Goal: Transaction & Acquisition: Purchase product/service

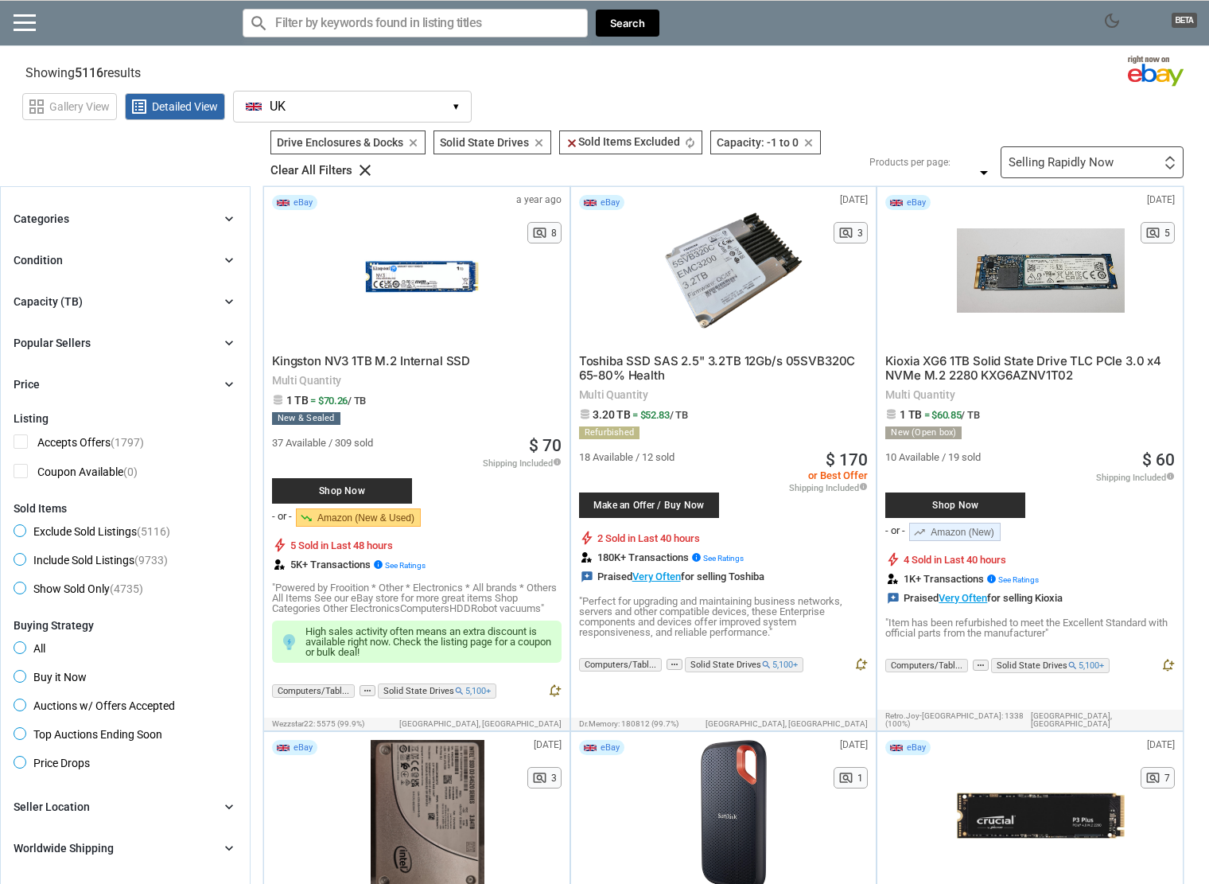
click at [331, 29] on input "Search for models" at bounding box center [415, 23] width 345 height 29
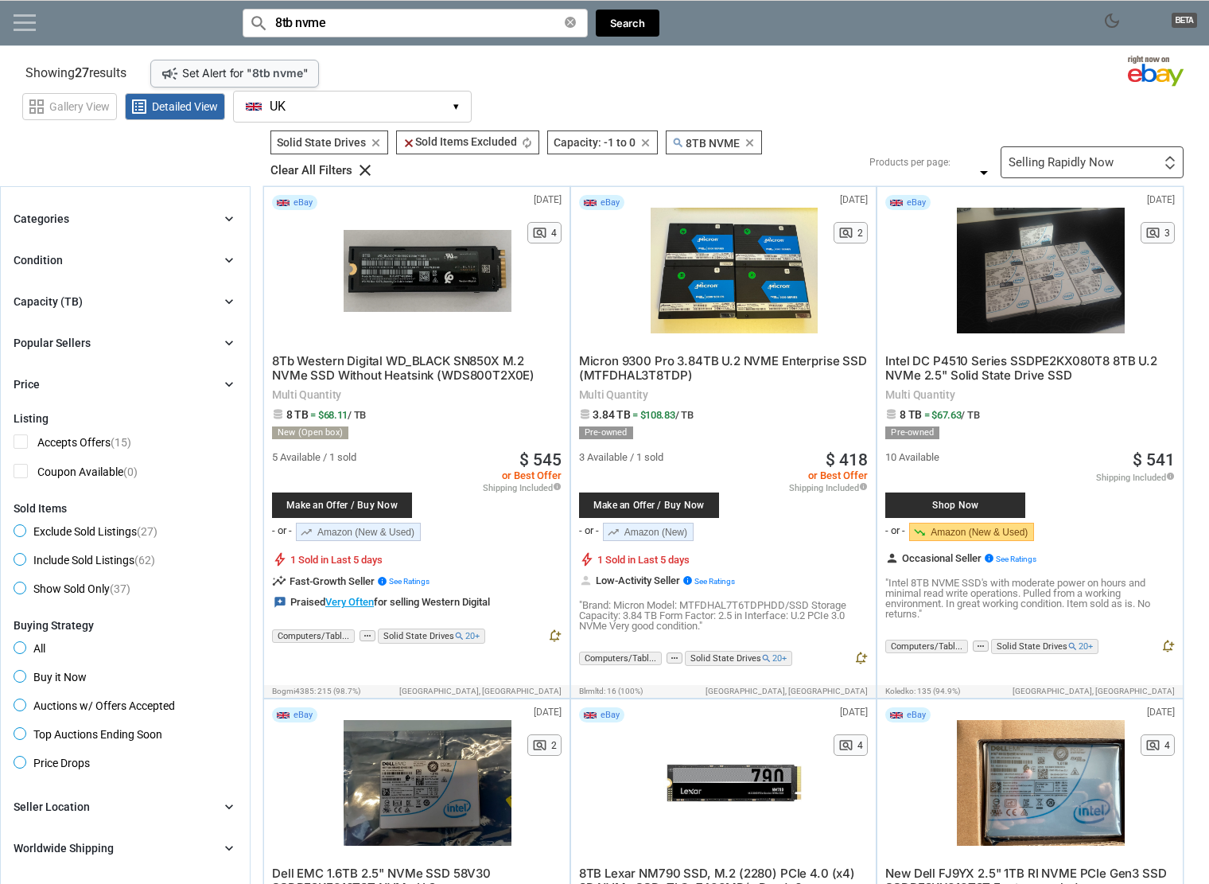
click at [25, 18] on link at bounding box center [25, 22] width 22 height 16
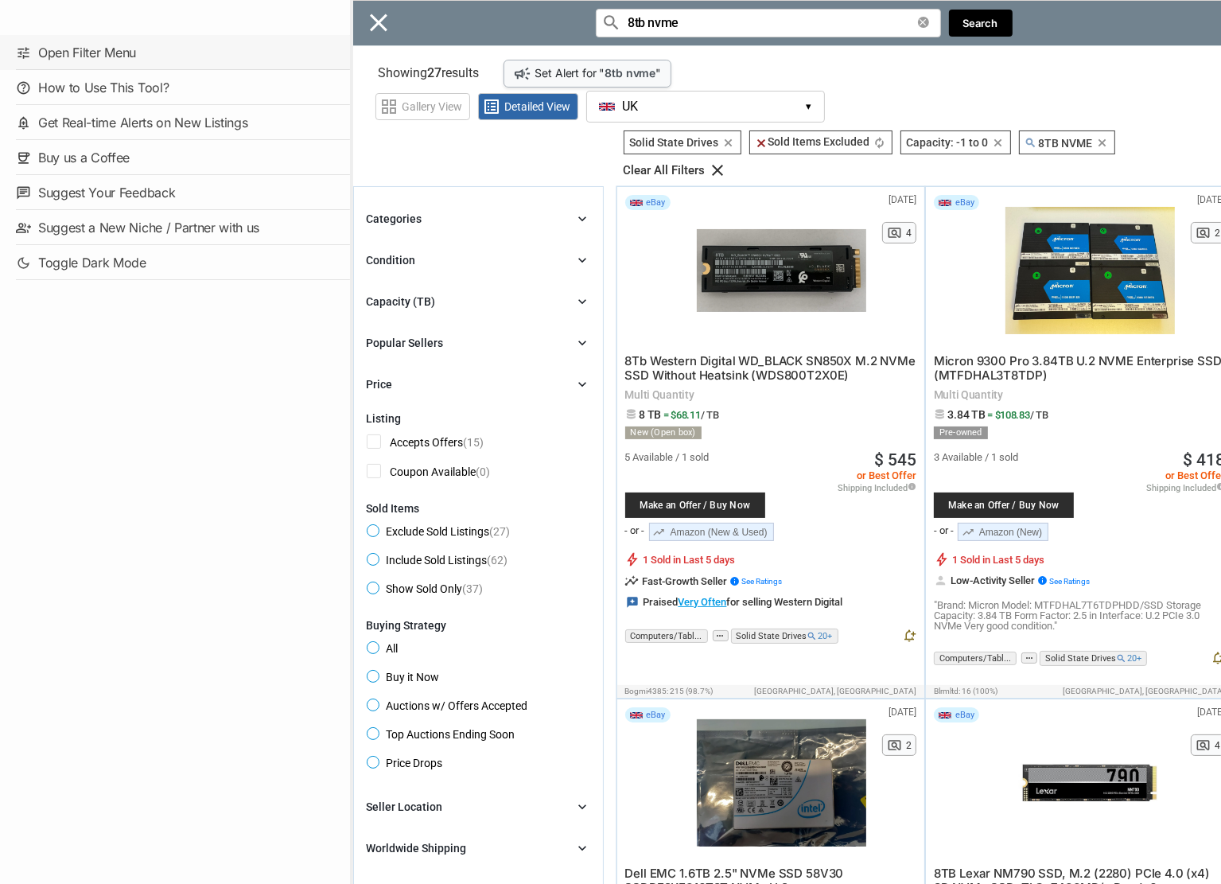
click at [99, 49] on link "tune Open Filter Menu" at bounding box center [175, 52] width 350 height 35
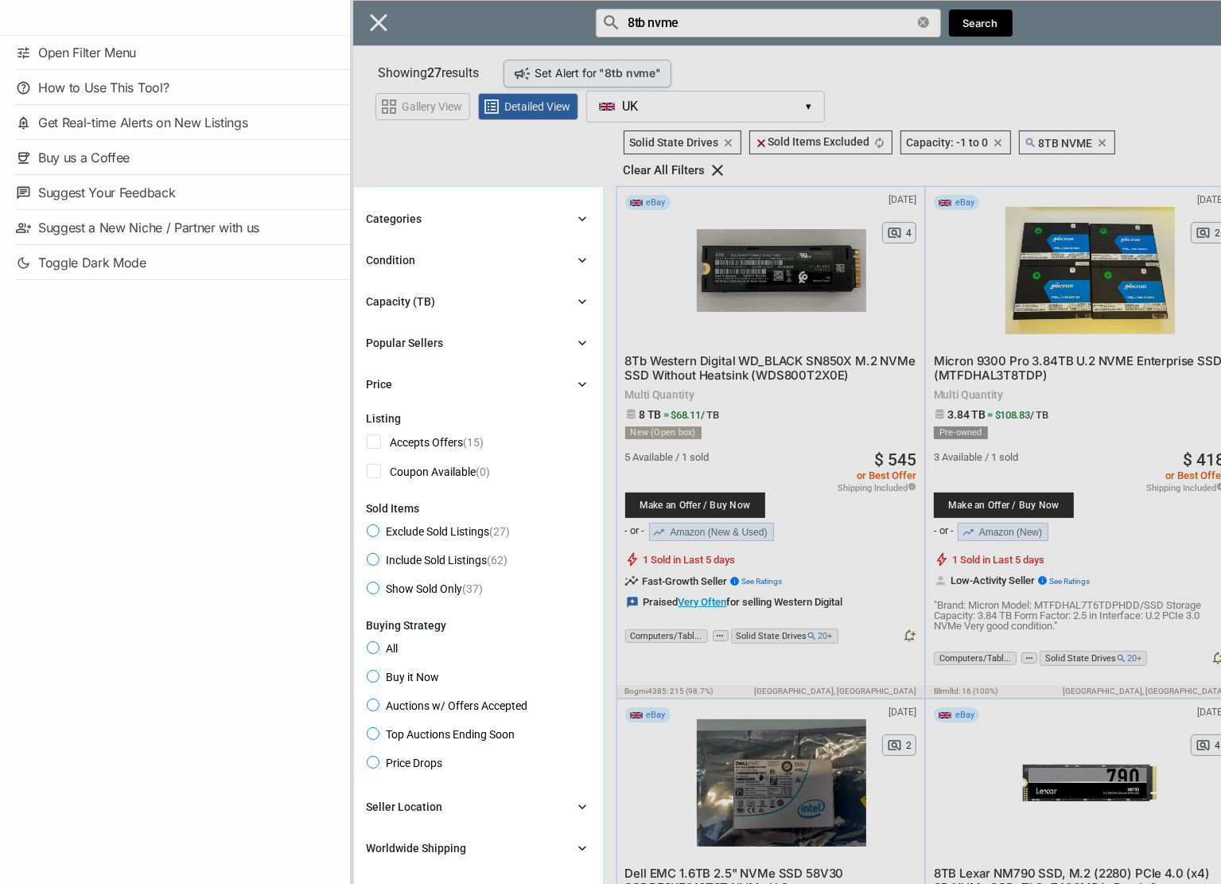
click at [973, 18] on div "Close menu" at bounding box center [960, 442] width 1221 height 884
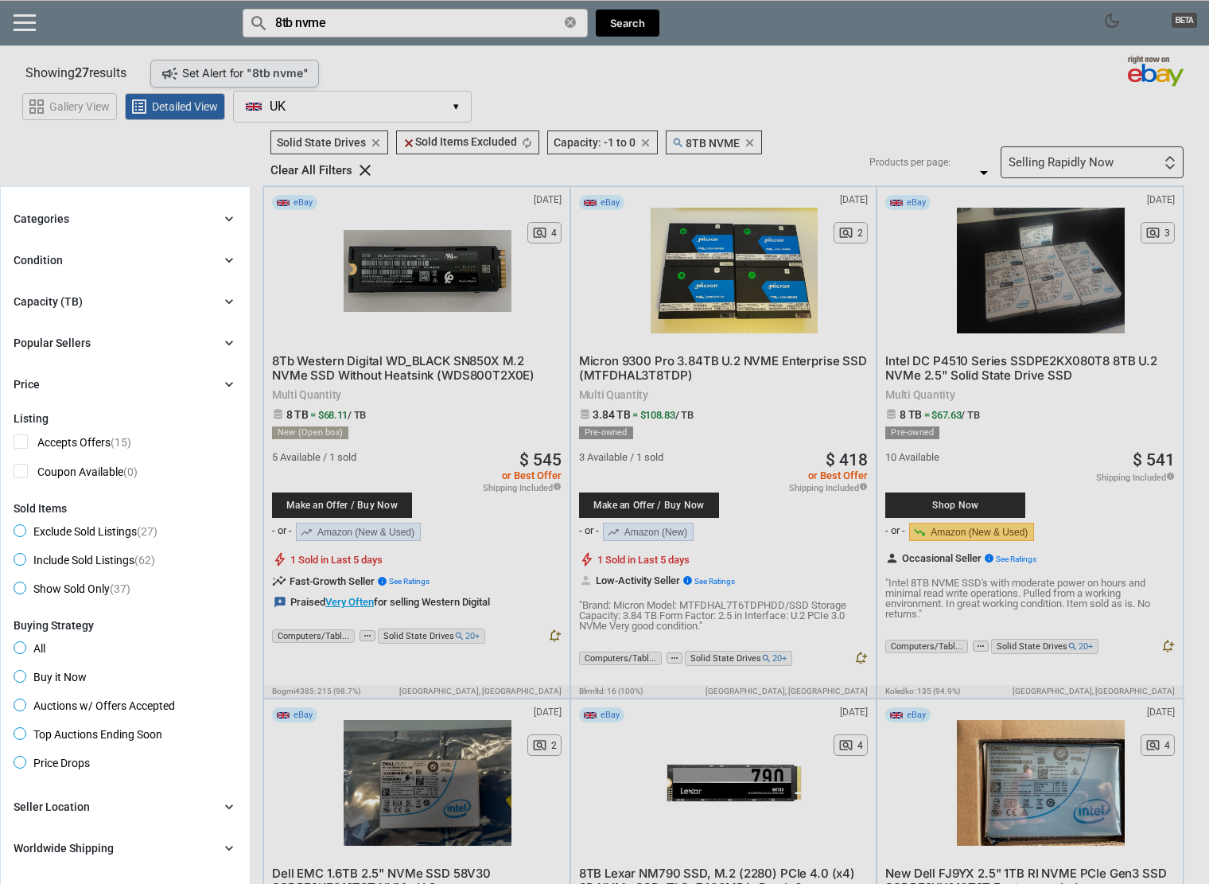
click at [296, 104] on div at bounding box center [604, 442] width 1209 height 884
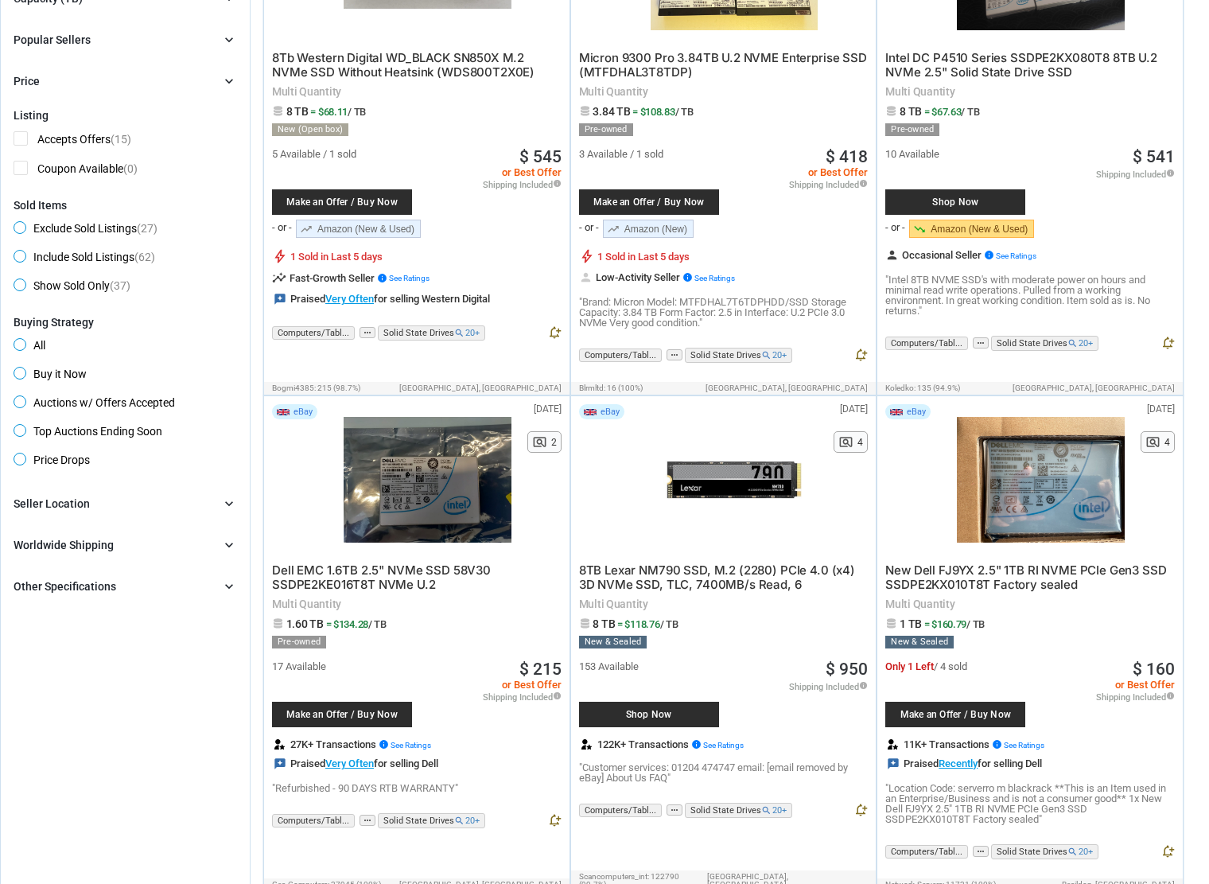
scroll to position [318, 0]
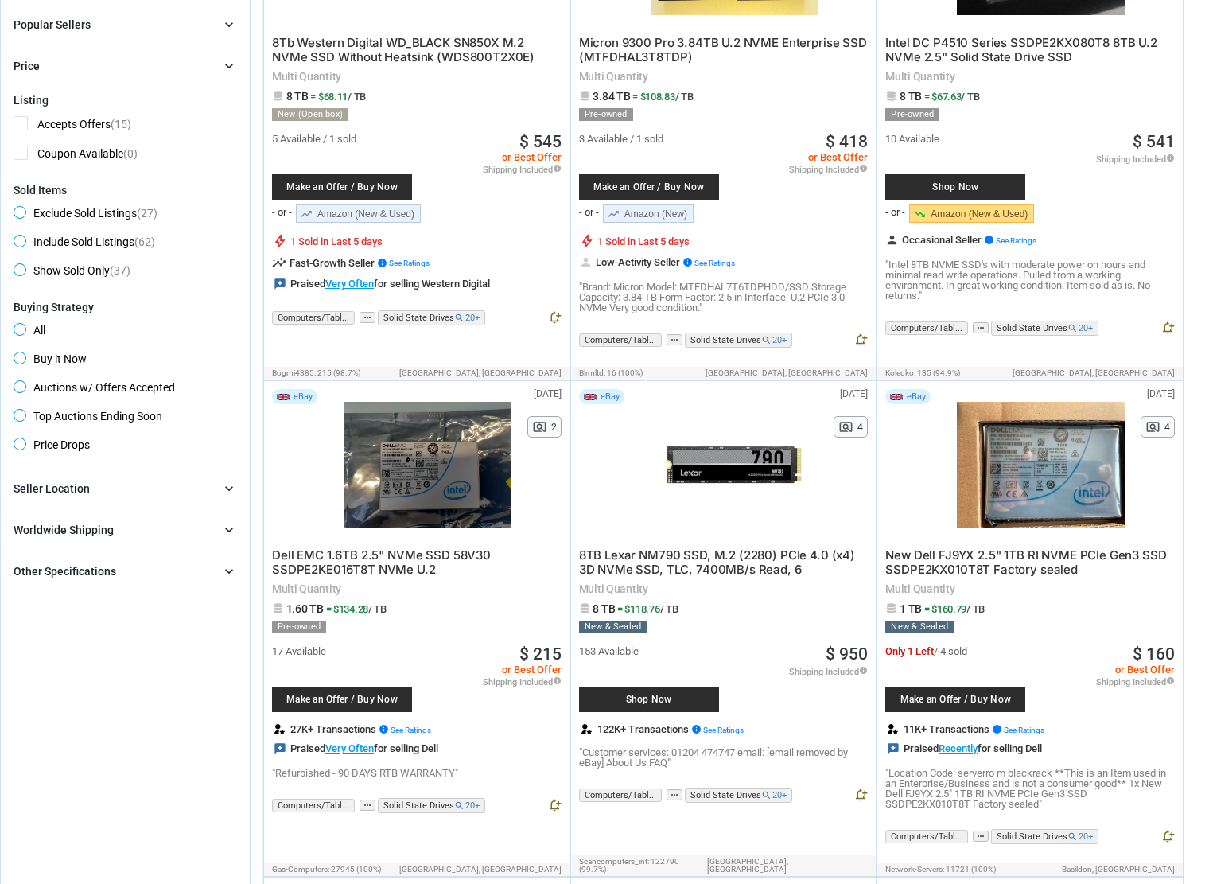
click at [73, 563] on div "Other Specifications" at bounding box center [65, 571] width 103 height 16
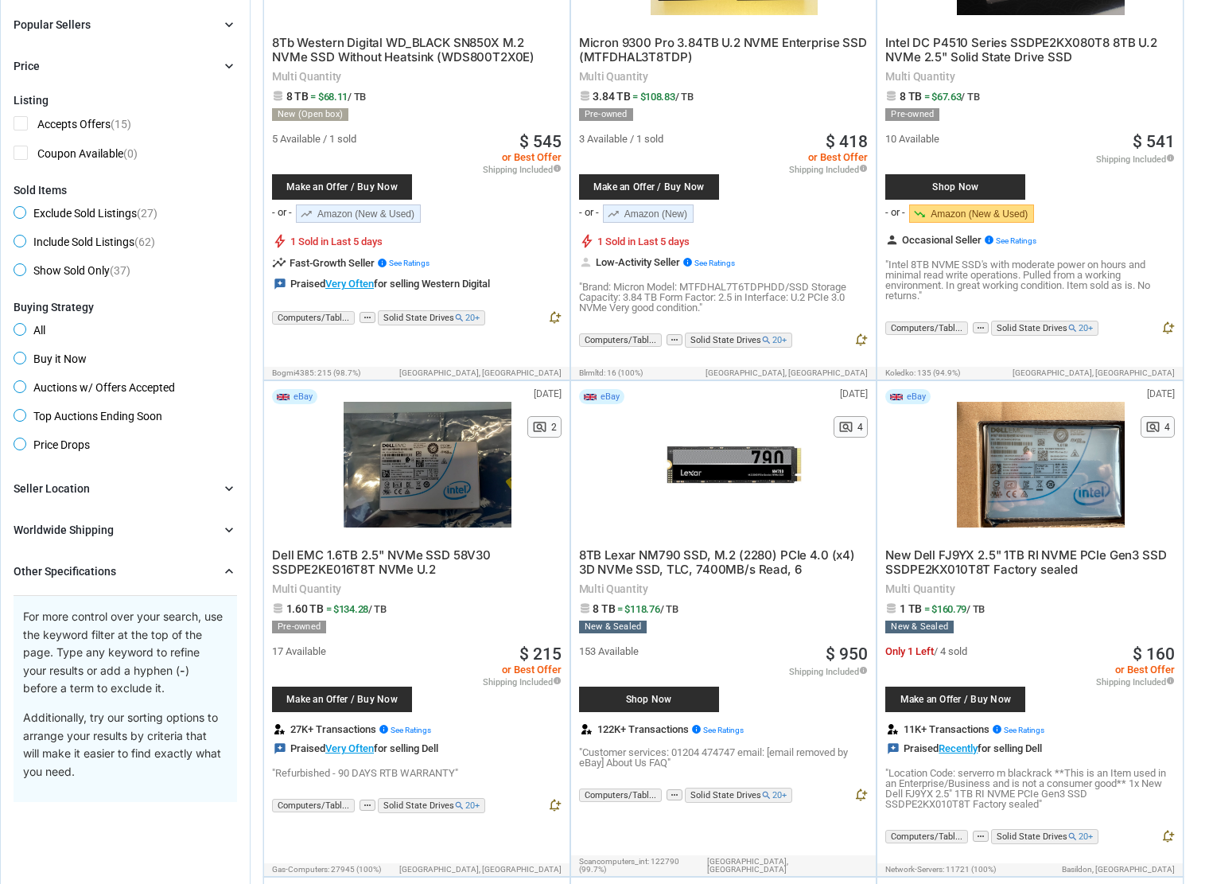
click at [72, 564] on div "Other Specifications" at bounding box center [65, 571] width 103 height 16
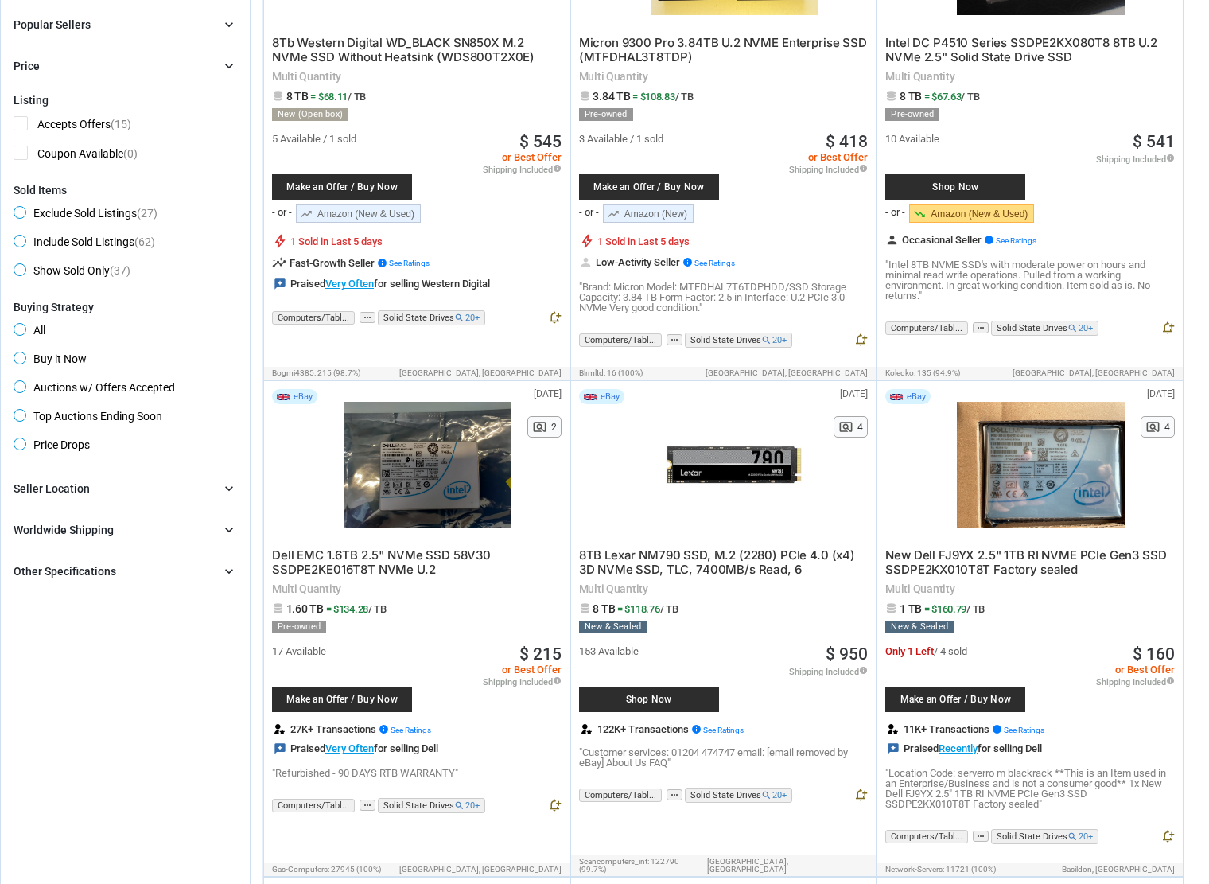
click at [76, 526] on div "Worldwide Shipping" at bounding box center [64, 530] width 100 height 16
click at [75, 526] on div "Worldwide Shipping" at bounding box center [64, 530] width 100 height 16
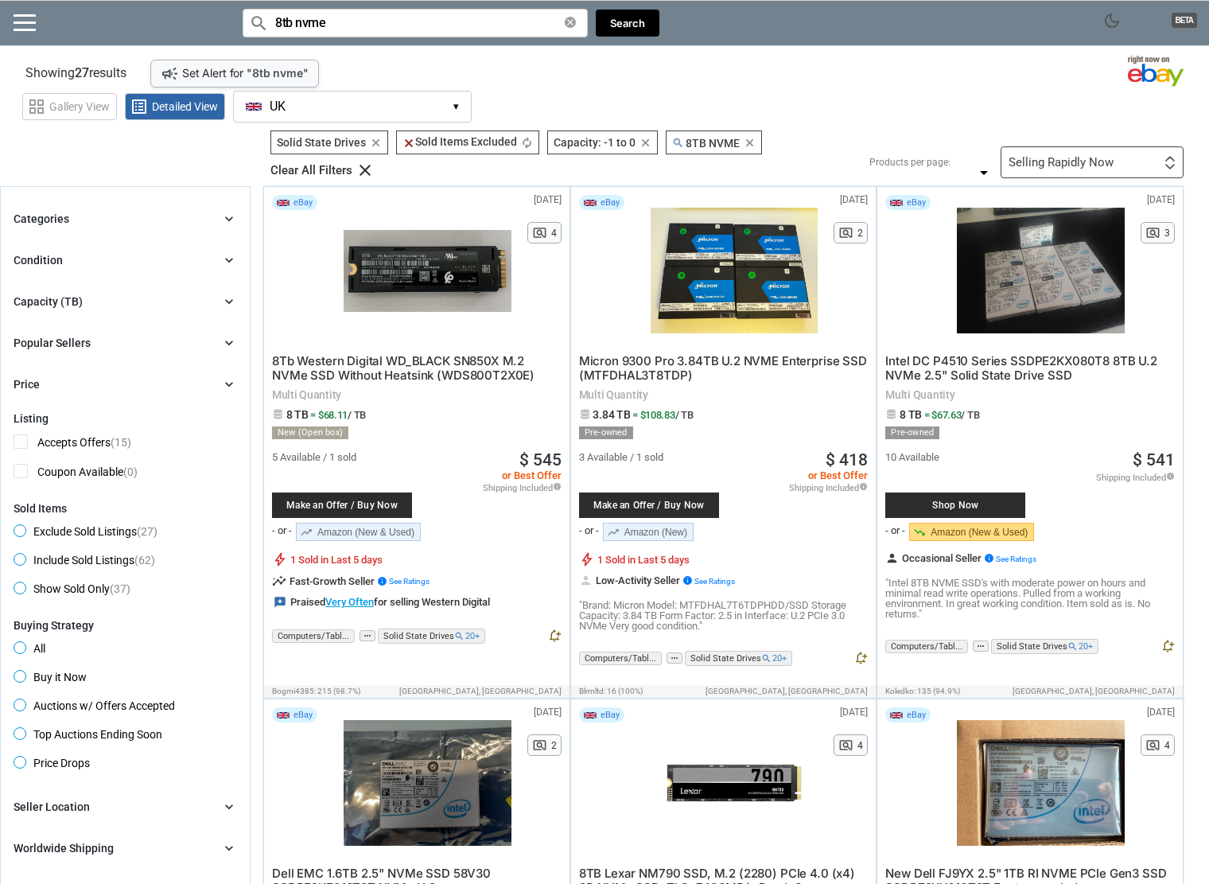
click at [1048, 296] on div at bounding box center [1041, 270] width 168 height 151
drag, startPoint x: 331, startPoint y: 21, endPoint x: 250, endPoint y: 16, distance: 81.3
click at [250, 16] on div "search 8tb nvme clear" at bounding box center [415, 23] width 345 height 29
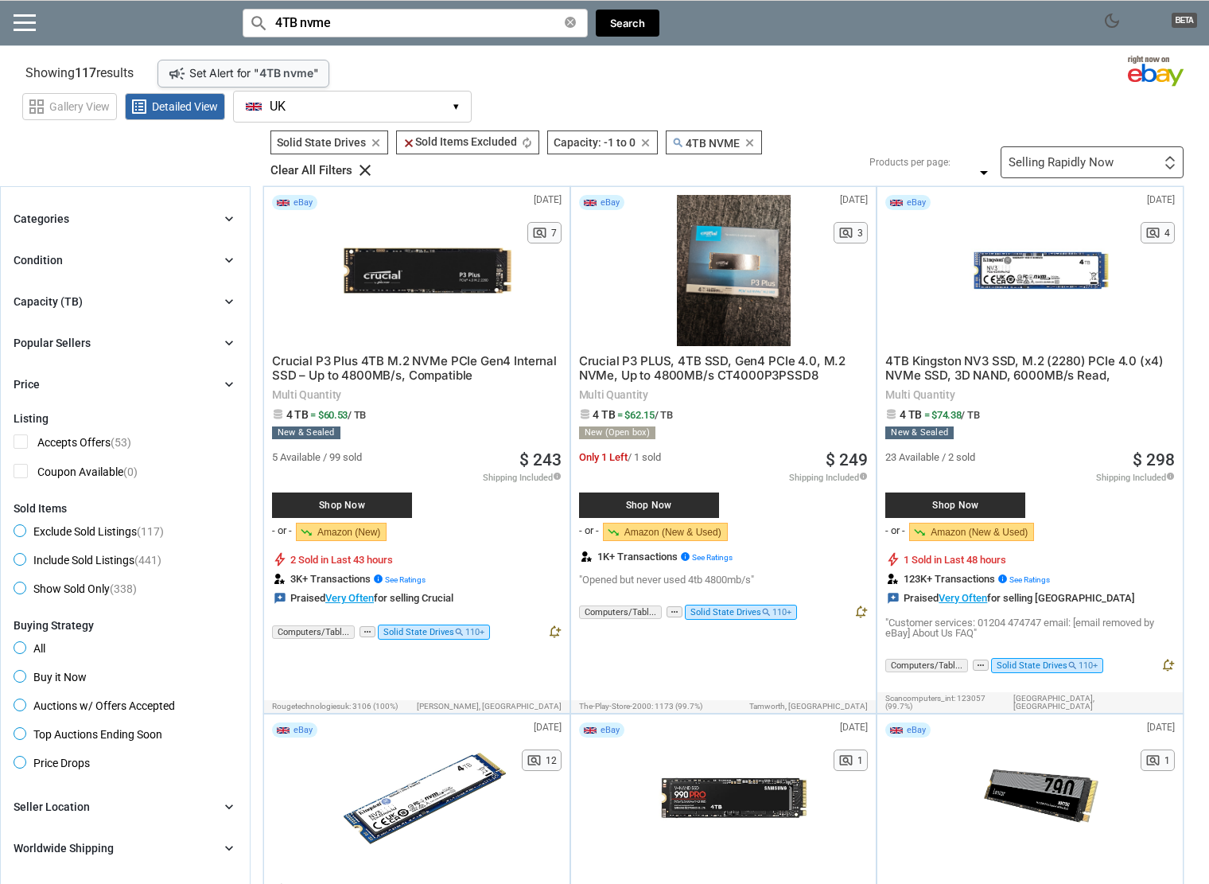
type input "4TB nvme"
click at [1066, 168] on div "Selling Rapidly Now" at bounding box center [1060, 163] width 105 height 12
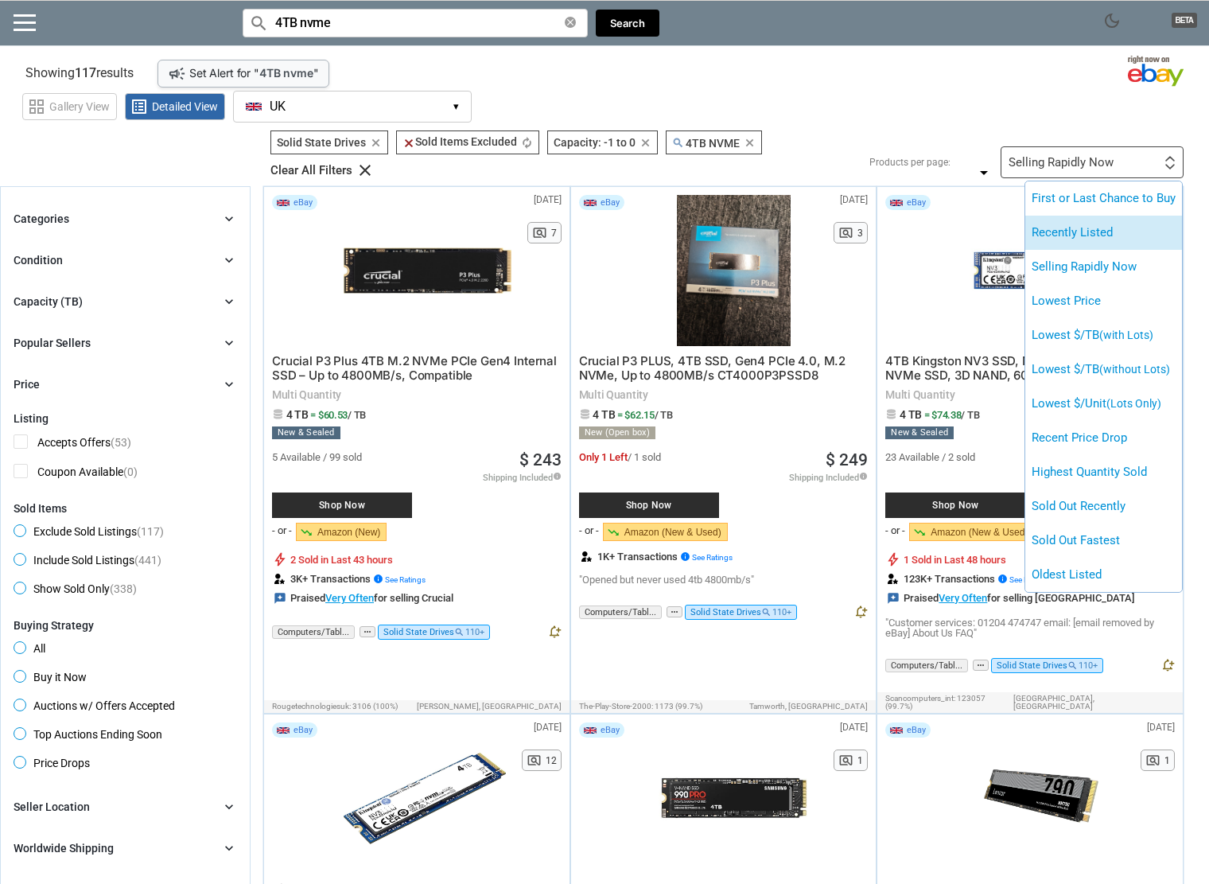
click at [1051, 227] on li "Recently Listed" at bounding box center [1103, 233] width 157 height 34
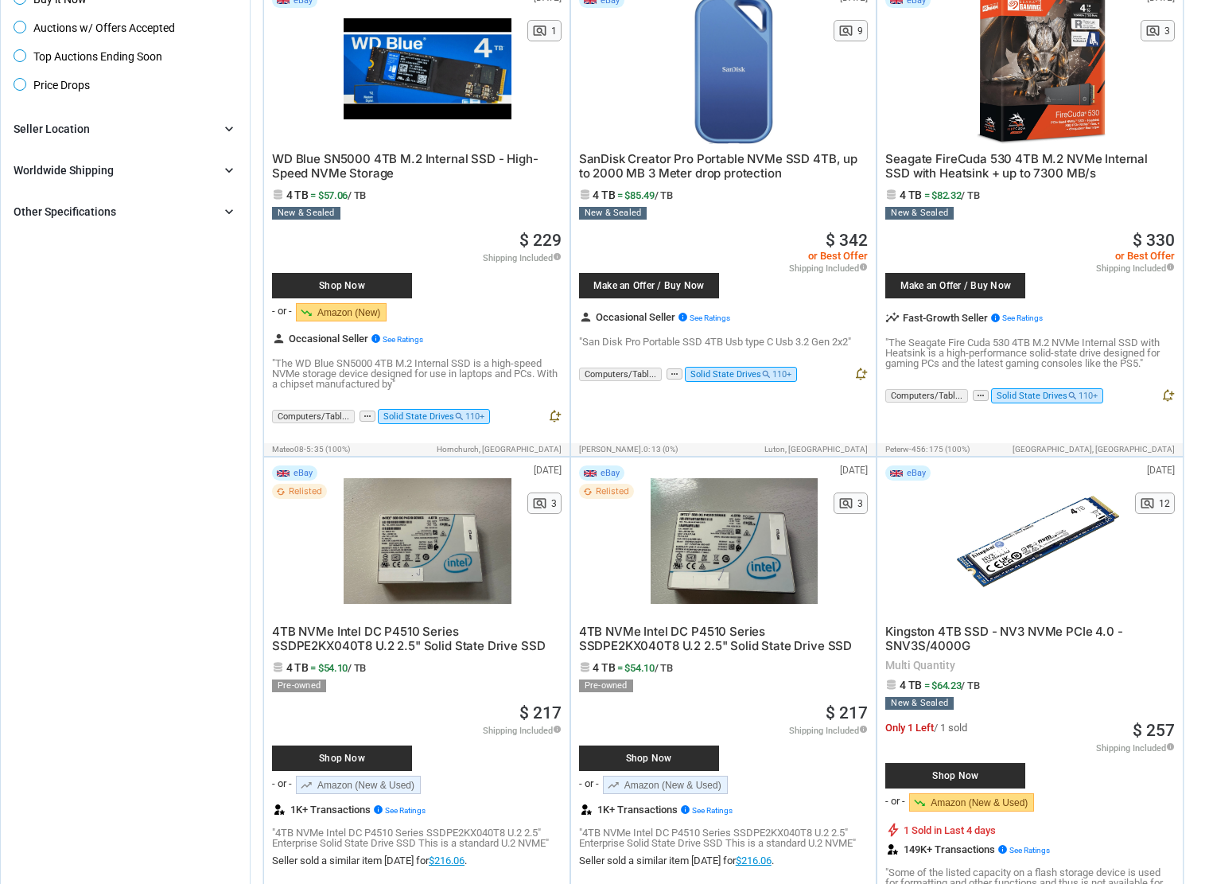
scroll to position [716, 0]
